Goal: Task Accomplishment & Management: Manage account settings

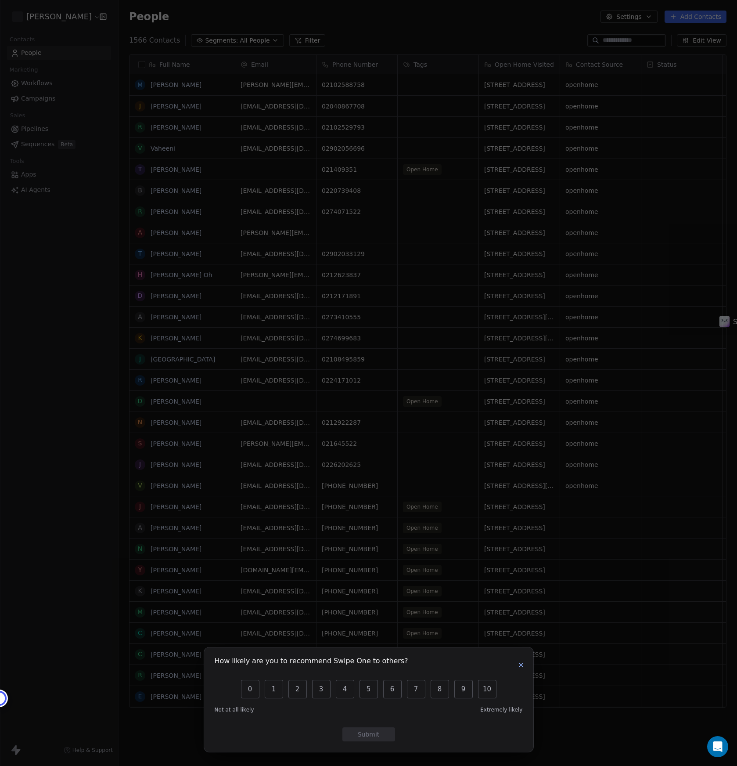
scroll to position [674, 619]
click at [518, 666] on icon "button" at bounding box center [521, 664] width 7 height 7
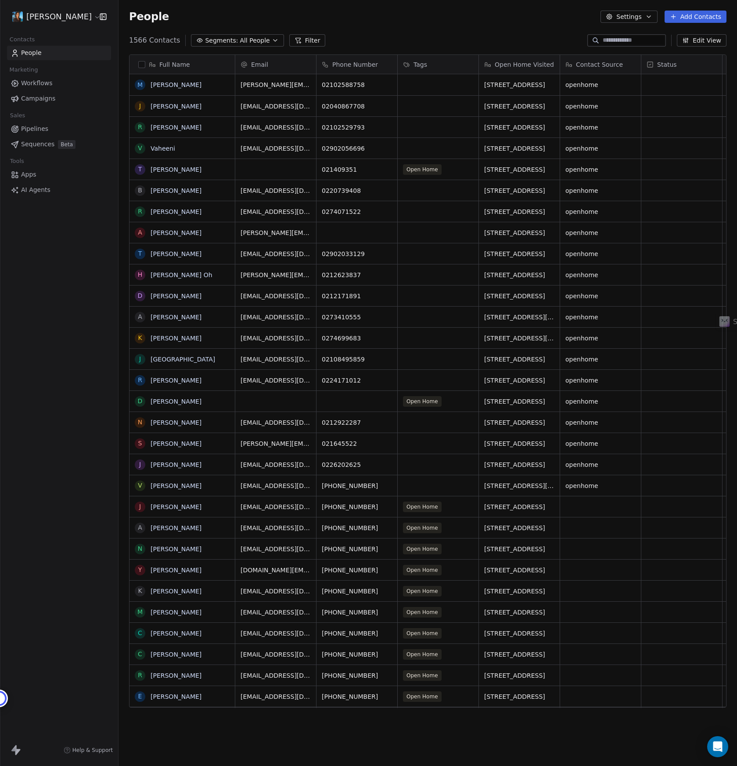
click at [44, 22] on html "[PERSON_NAME] Contacts People Marketing Workflows Campaigns Sales Pipelines Seq…" at bounding box center [368, 383] width 737 height 766
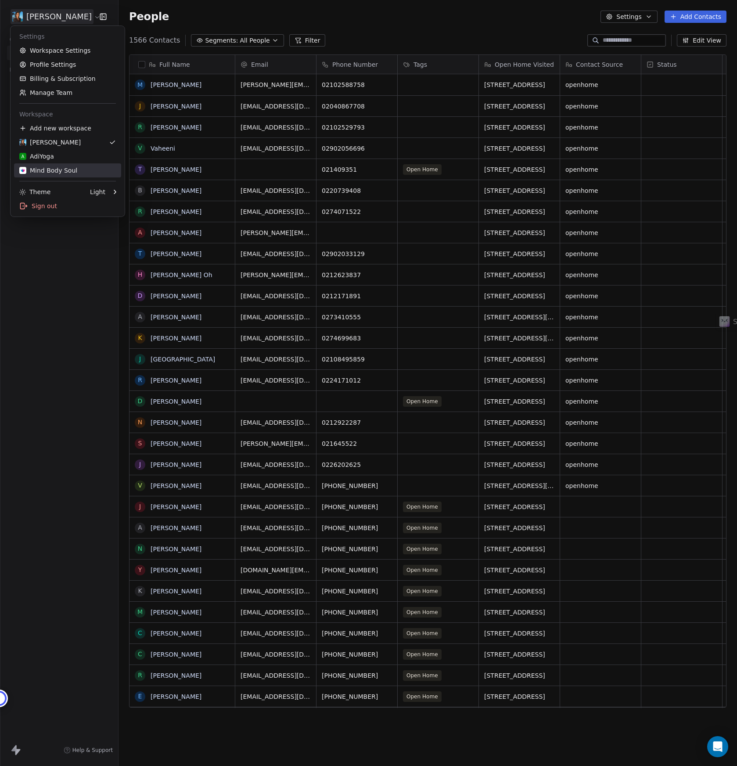
click at [50, 167] on div "Mind Body Soul" at bounding box center [48, 170] width 58 height 9
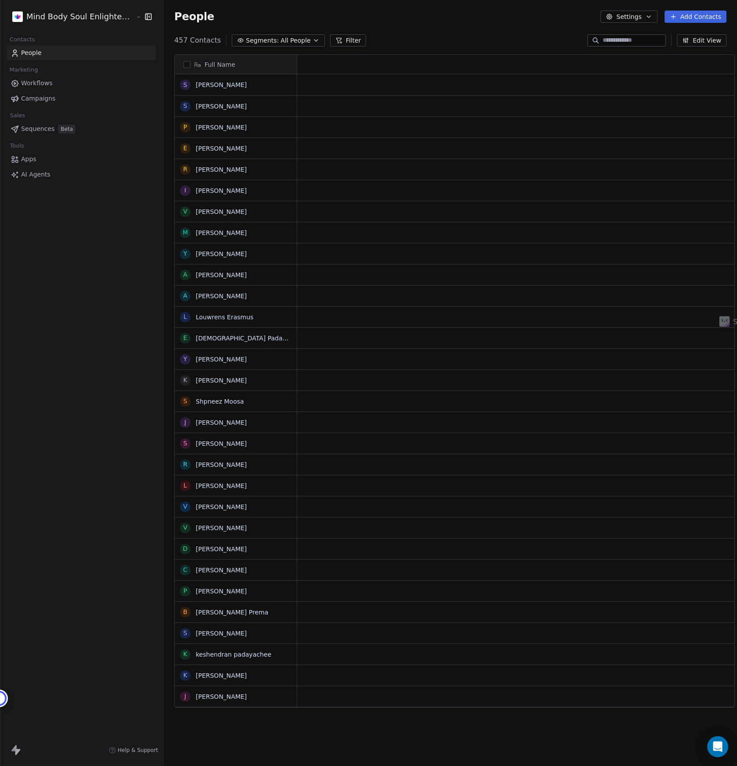
scroll to position [0, 0]
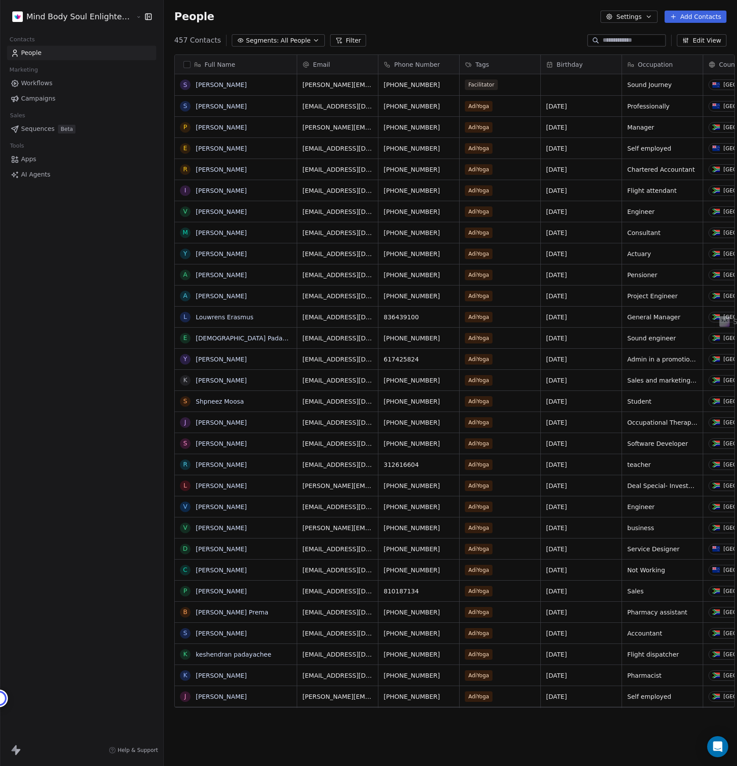
click at [30, 99] on span "Campaigns" at bounding box center [38, 98] width 34 height 9
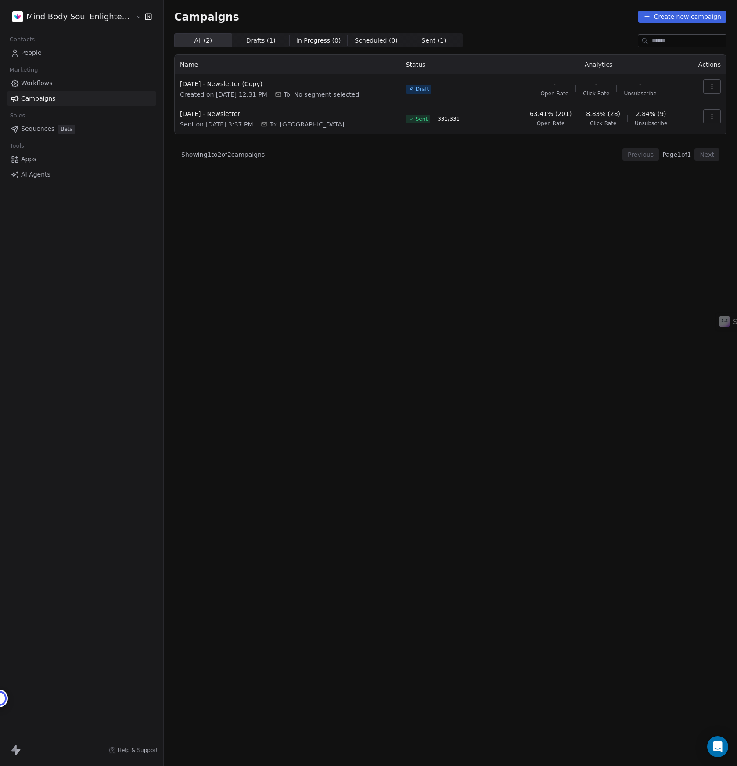
click at [652, 118] on span "2.84% (9)" at bounding box center [651, 113] width 30 height 9
click at [709, 117] on icon "button" at bounding box center [712, 116] width 7 height 7
click at [686, 134] on div "View" at bounding box center [672, 136] width 89 height 14
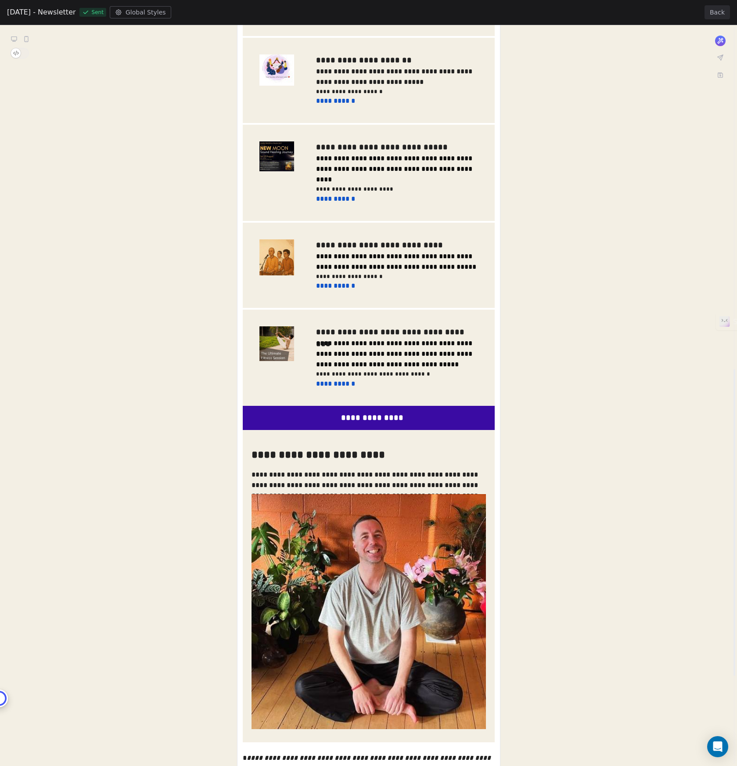
scroll to position [1041, 0]
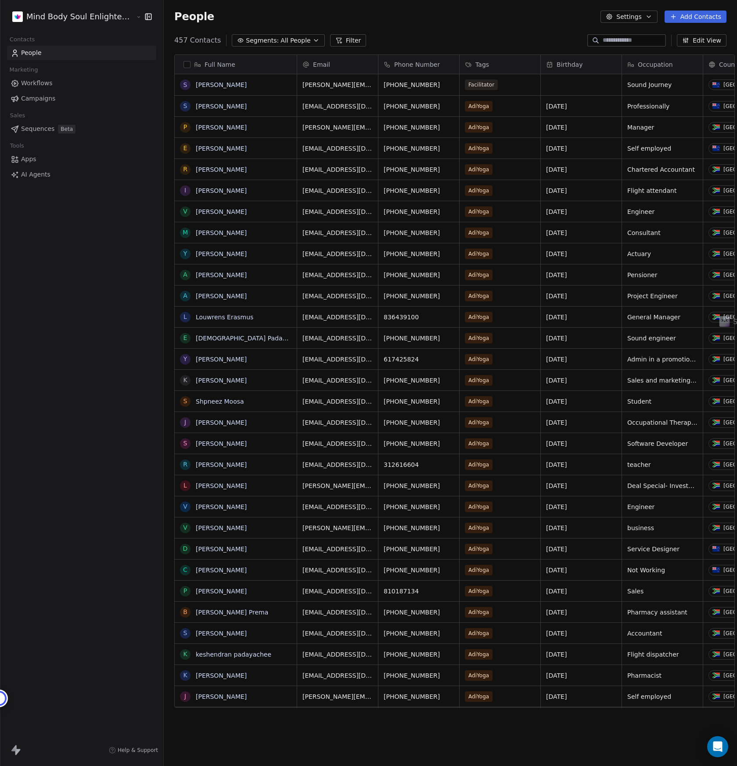
scroll to position [674, 582]
click at [35, 102] on span "Campaigns" at bounding box center [38, 98] width 34 height 9
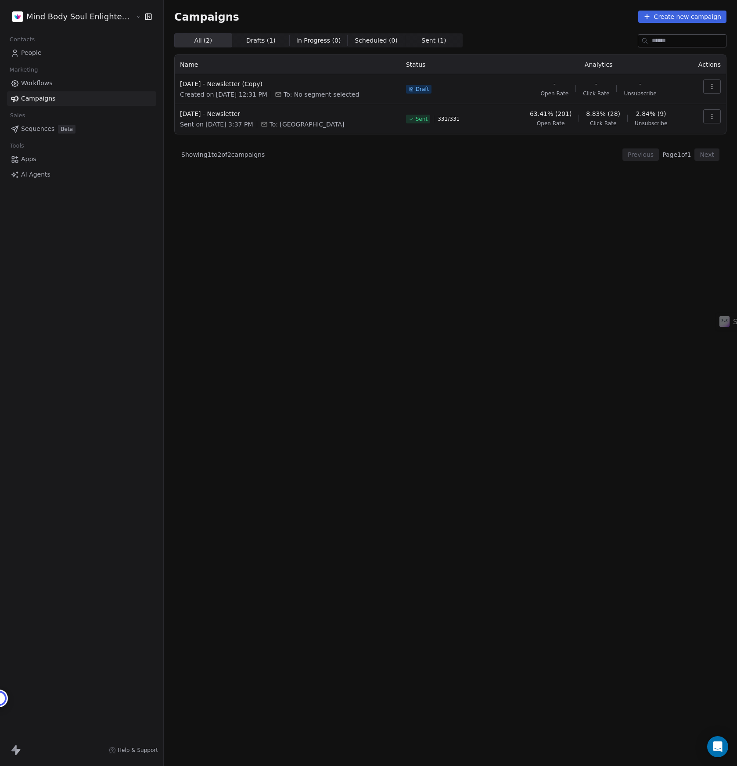
click at [712, 85] on icon "button" at bounding box center [712, 86] width 7 height 7
click at [674, 146] on div "Delete" at bounding box center [672, 148] width 89 height 14
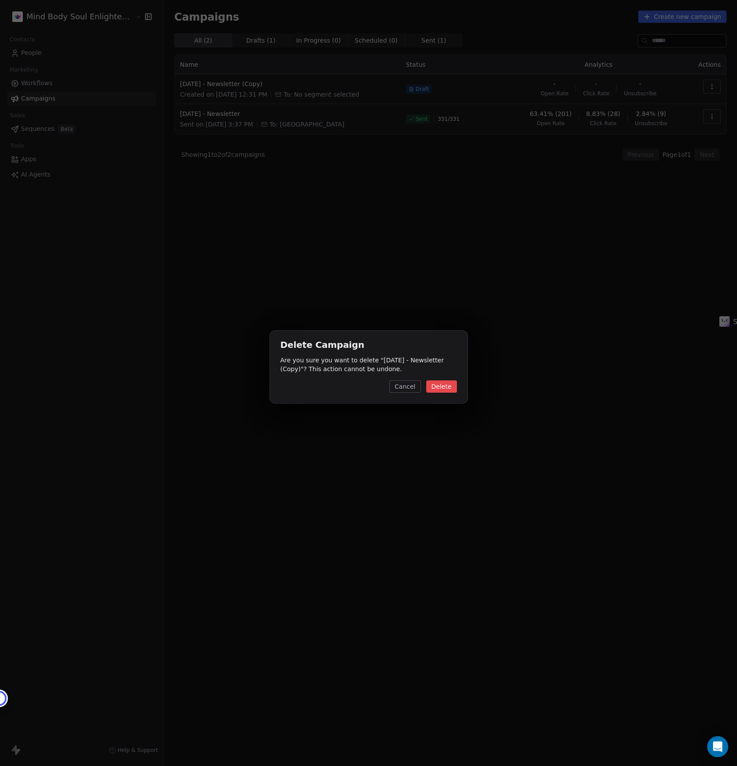
click at [444, 388] on button "Delete" at bounding box center [441, 386] width 31 height 12
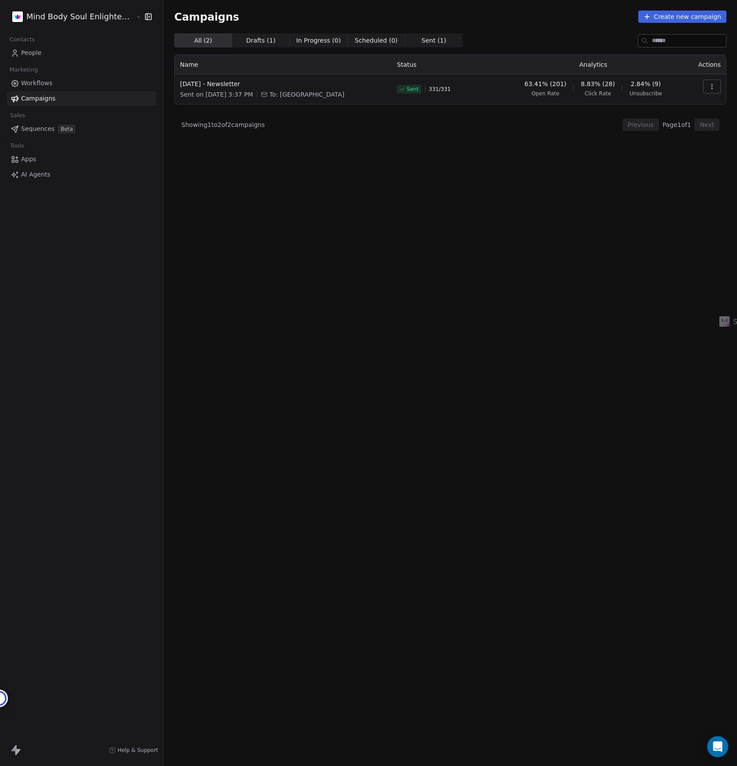
click at [713, 86] on icon "button" at bounding box center [712, 86] width 7 height 7
click at [660, 120] on span "View Analytics" at bounding box center [667, 120] width 51 height 11
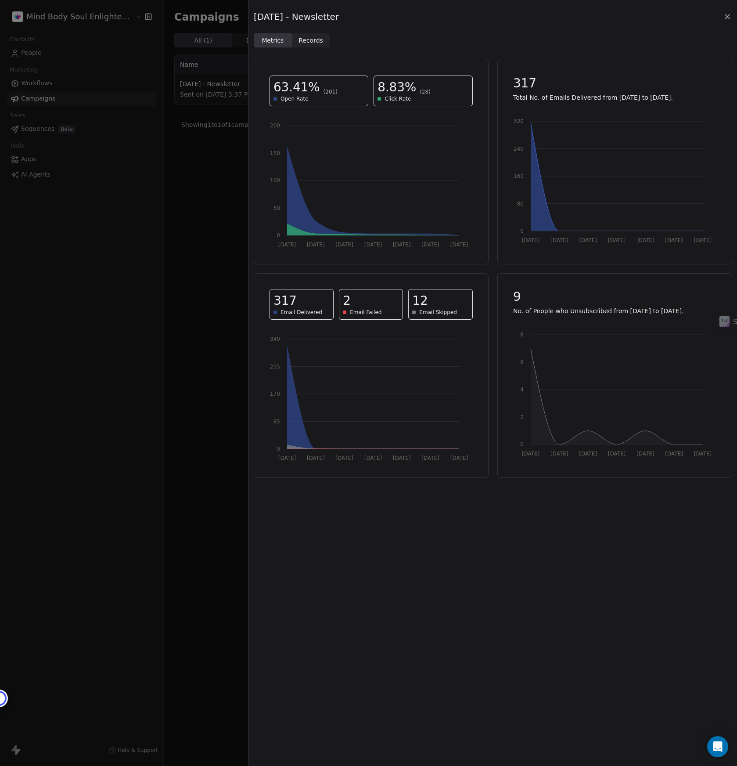
click at [430, 299] on div "12" at bounding box center [440, 301] width 56 height 16
click at [313, 46] on span "Records Records" at bounding box center [311, 40] width 38 height 14
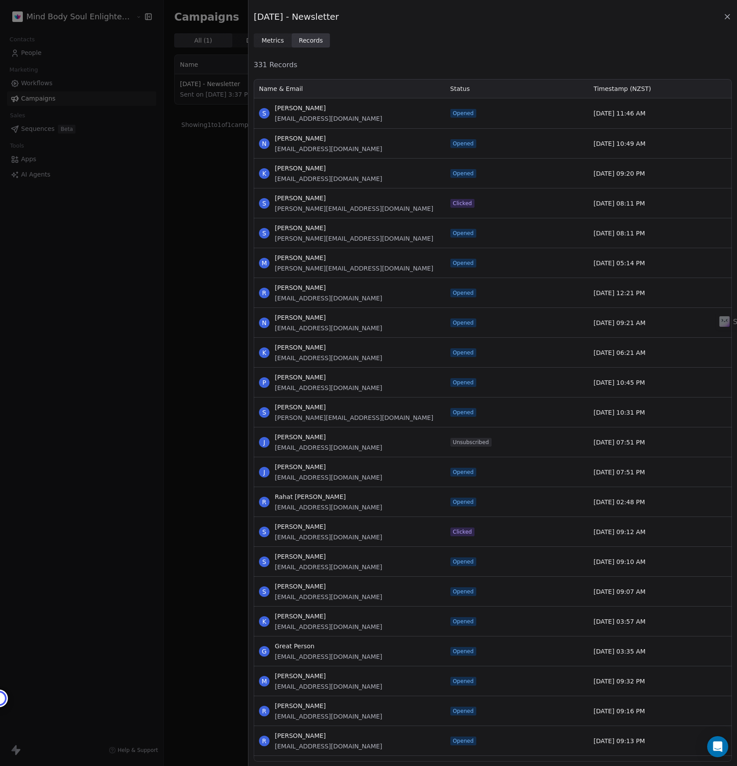
scroll to position [683, 478]
click at [467, 81] on div "Status" at bounding box center [517, 88] width 144 height 19
click at [466, 86] on span "Status" at bounding box center [461, 88] width 20 height 9
click at [465, 88] on span "Status" at bounding box center [461, 88] width 20 height 9
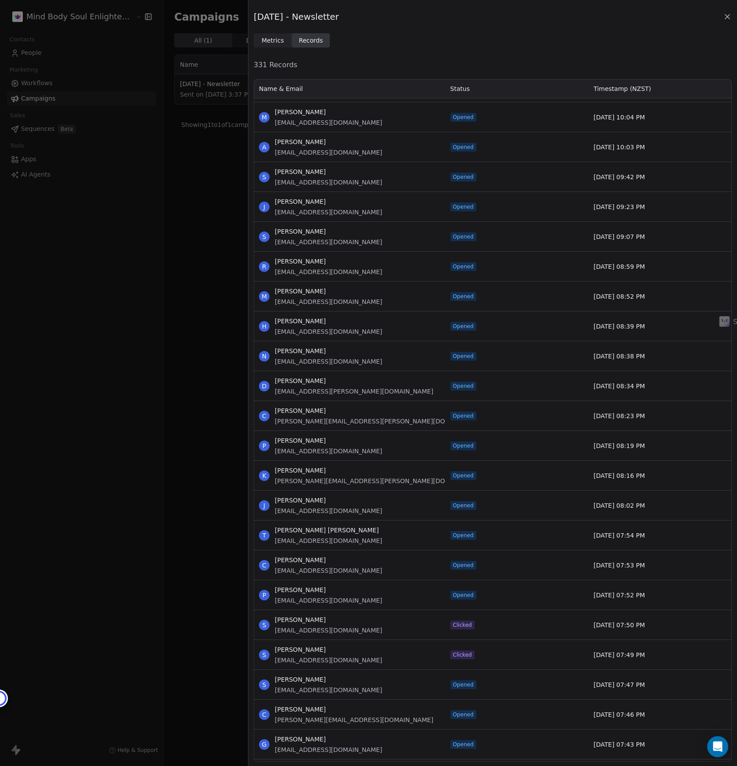
scroll to position [4176, 0]
